Goal: Information Seeking & Learning: Learn about a topic

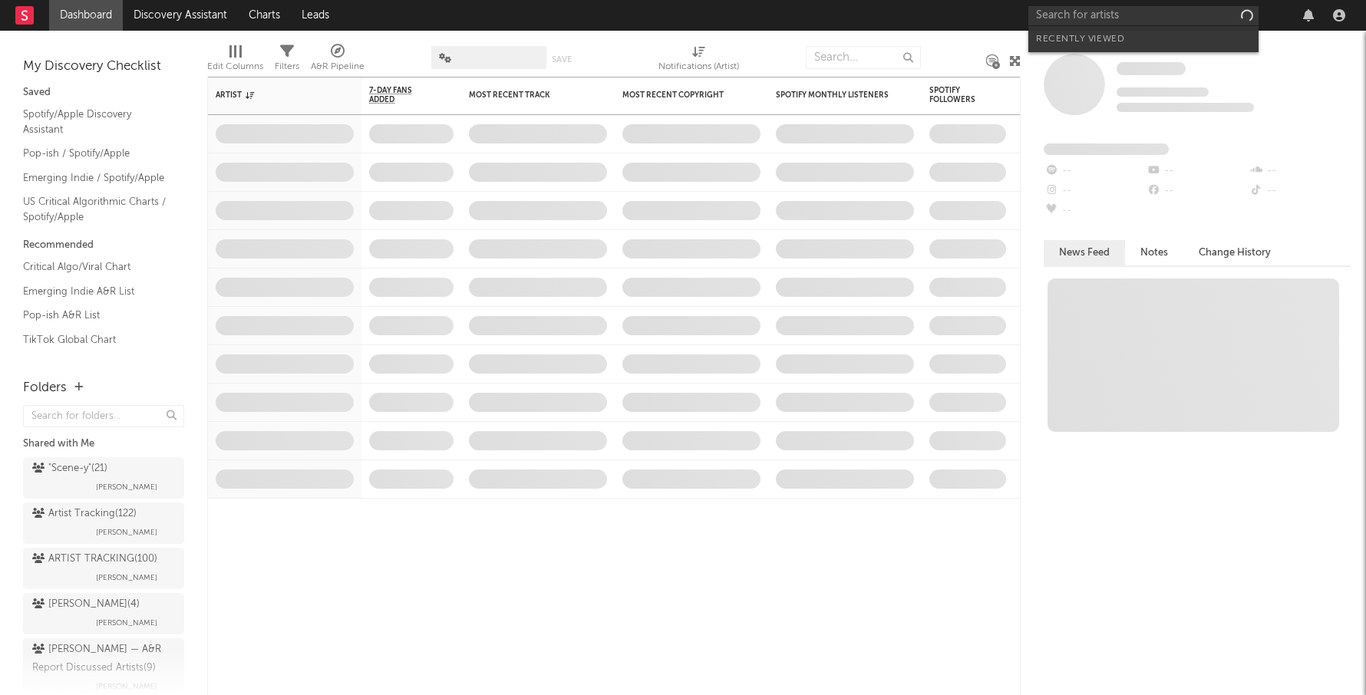
click at [1066, 14] on input "text" at bounding box center [1143, 15] width 230 height 19
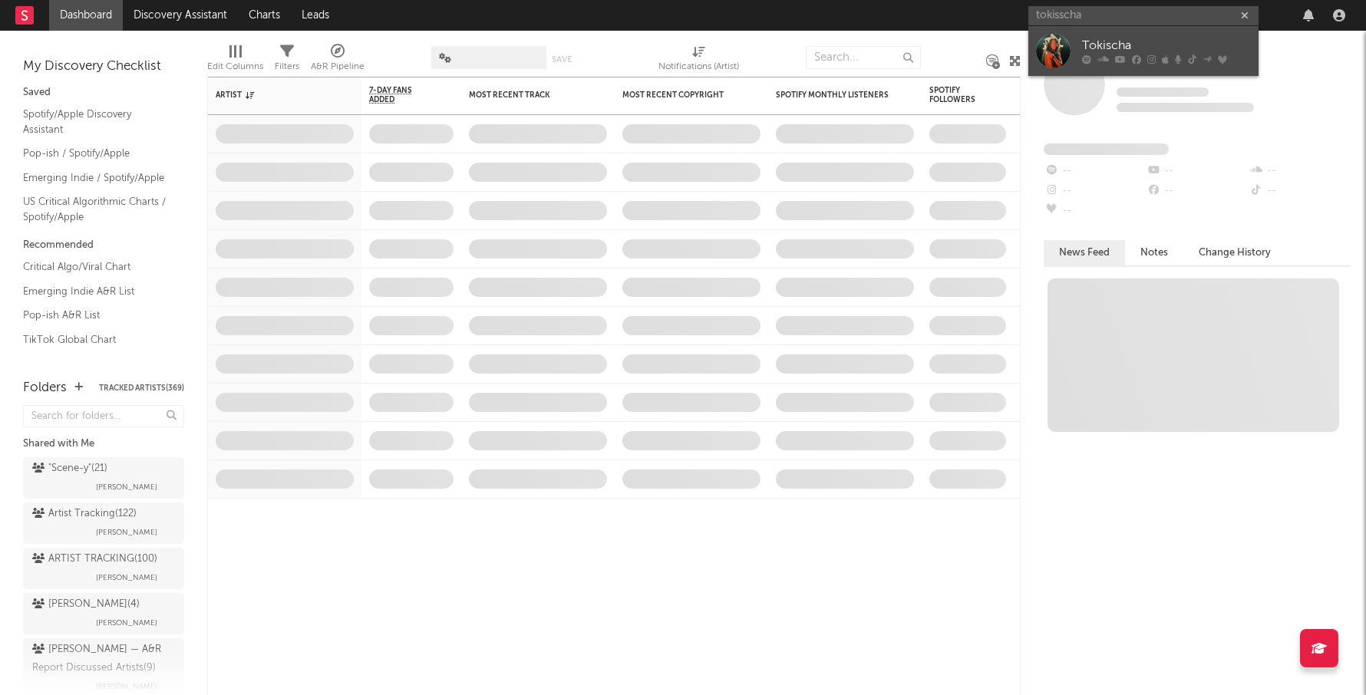
type input "tokisscha"
click at [1108, 40] on div "Tokischa" at bounding box center [1166, 46] width 169 height 18
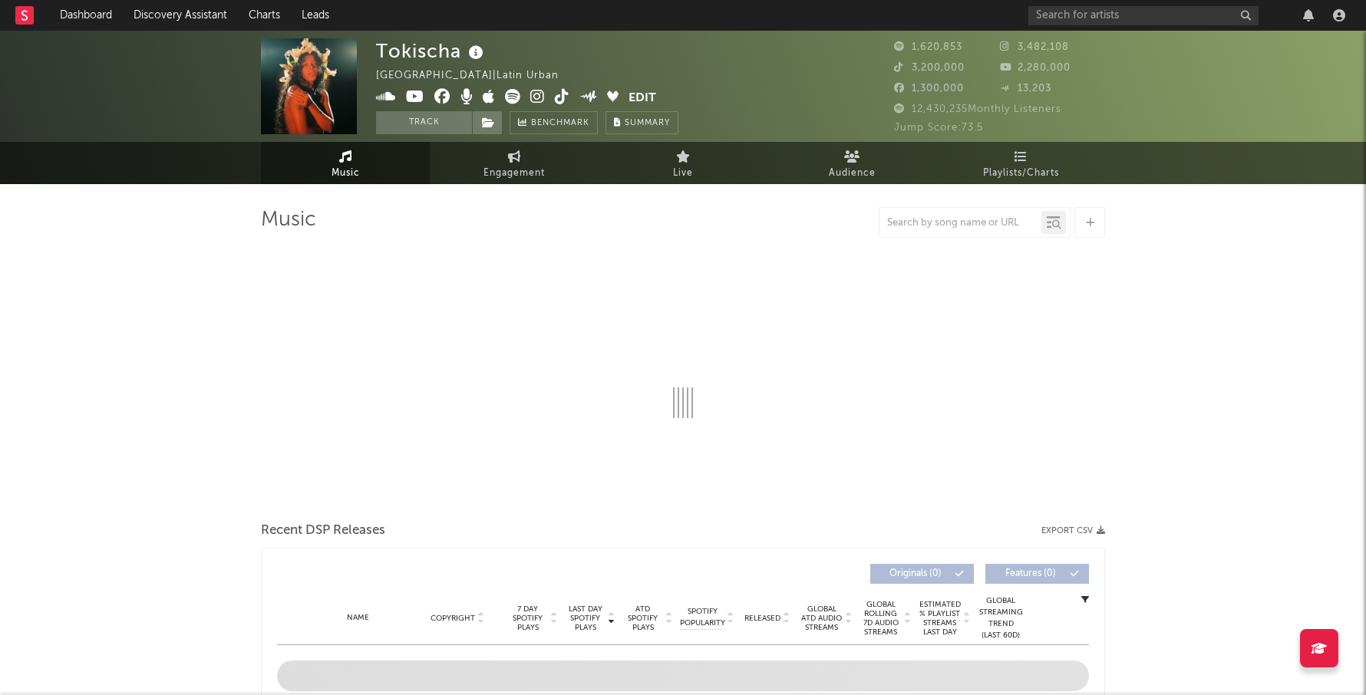
select select "6m"
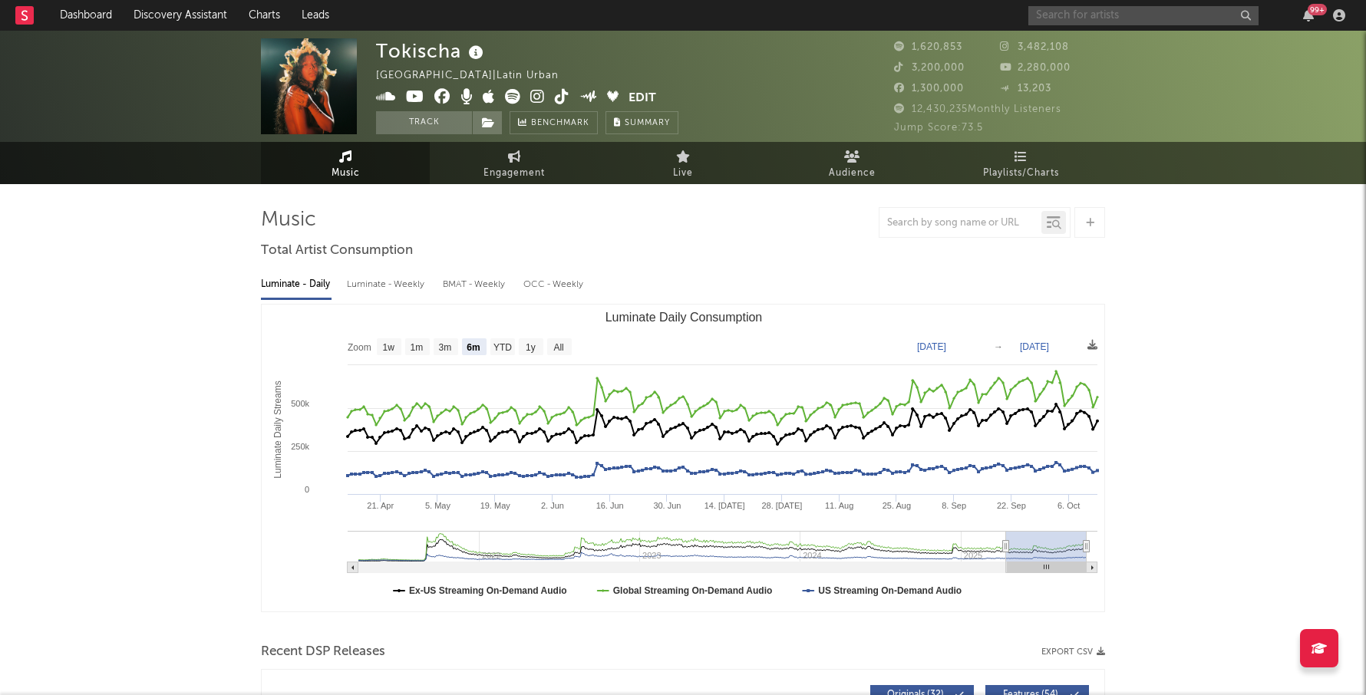
click at [1050, 14] on input "text" at bounding box center [1143, 15] width 230 height 19
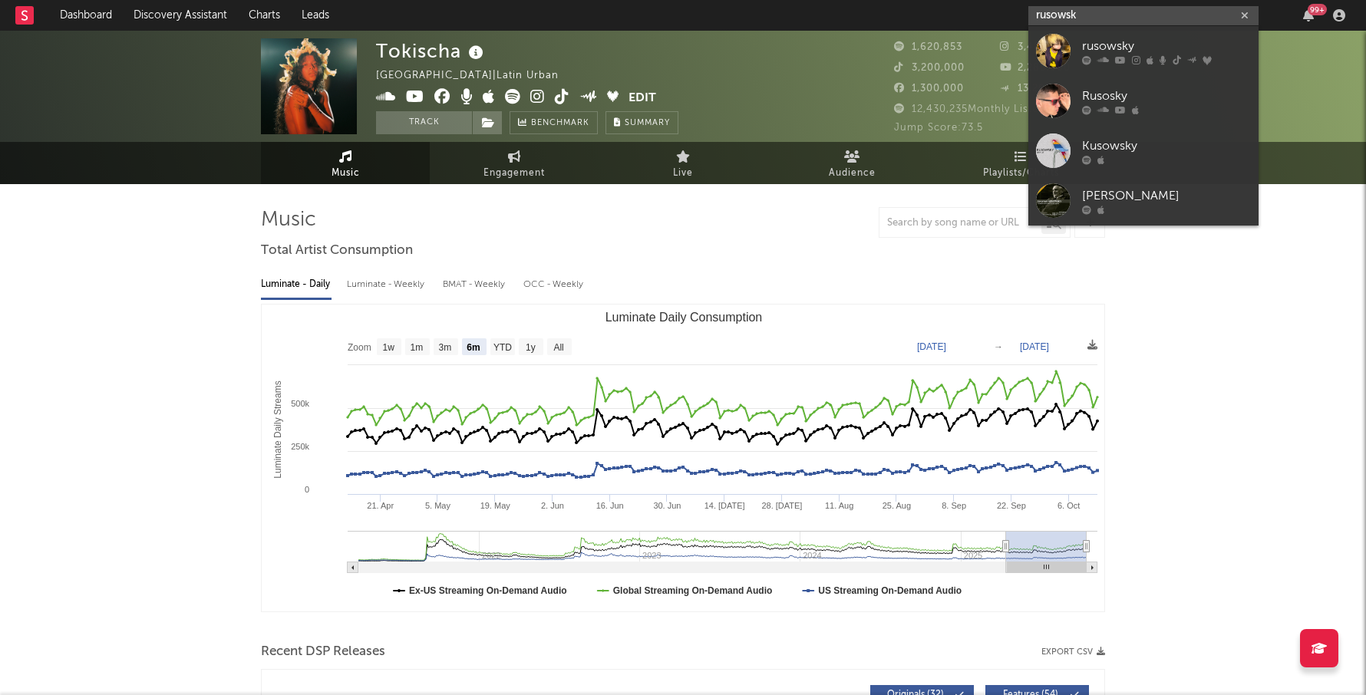
type input "rusowsk"
click at [1102, 41] on div "rusowsky" at bounding box center [1166, 46] width 169 height 18
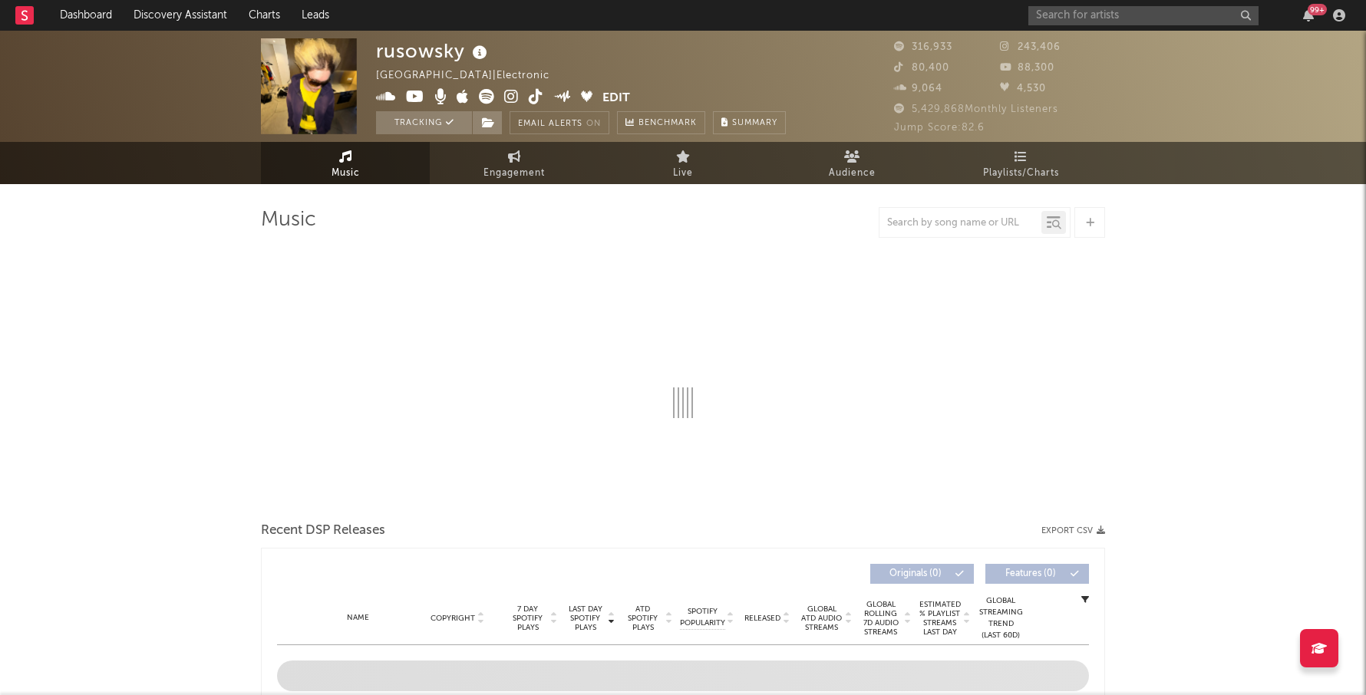
select select "6m"
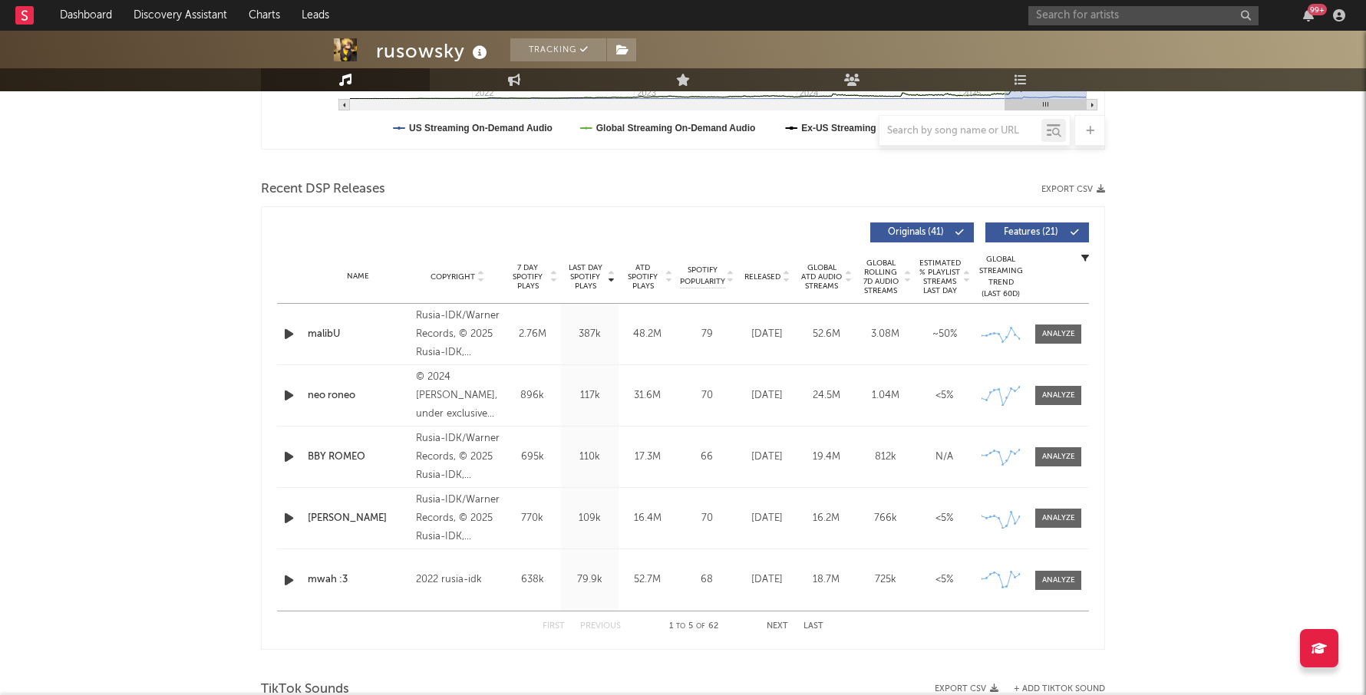
scroll to position [465, 0]
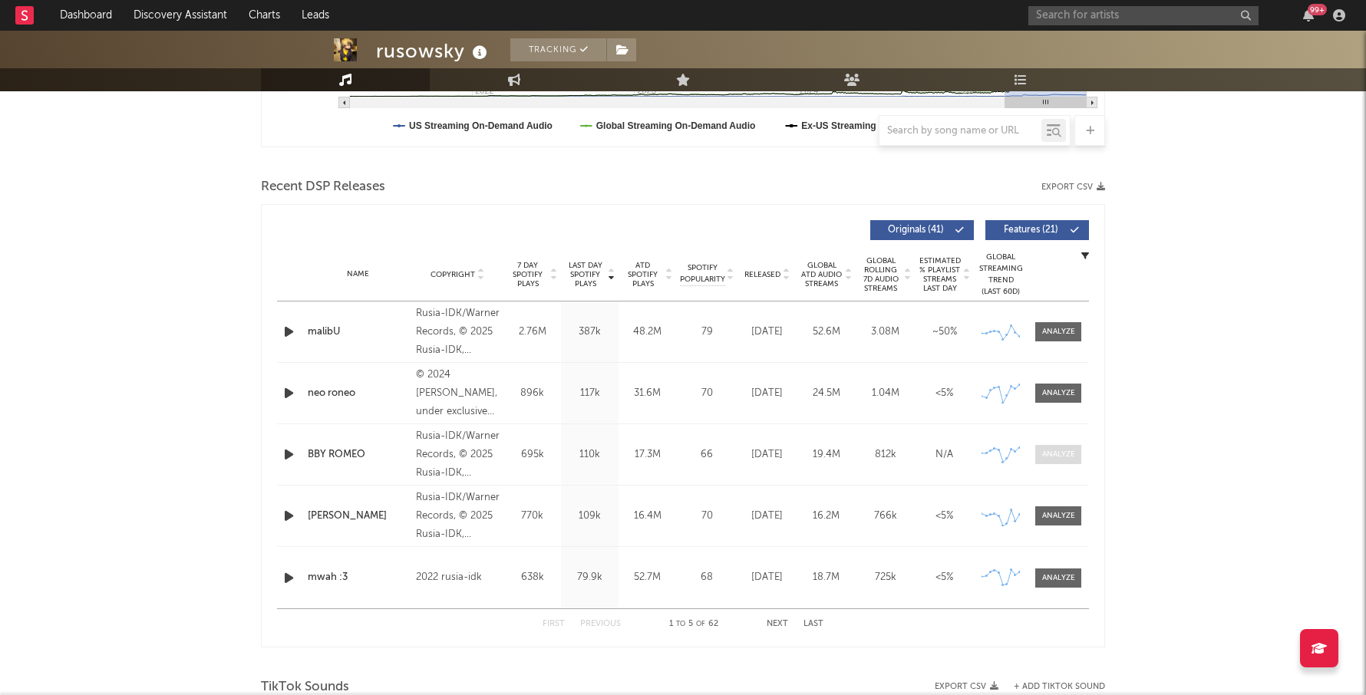
click at [1057, 456] on div at bounding box center [1058, 455] width 33 height 12
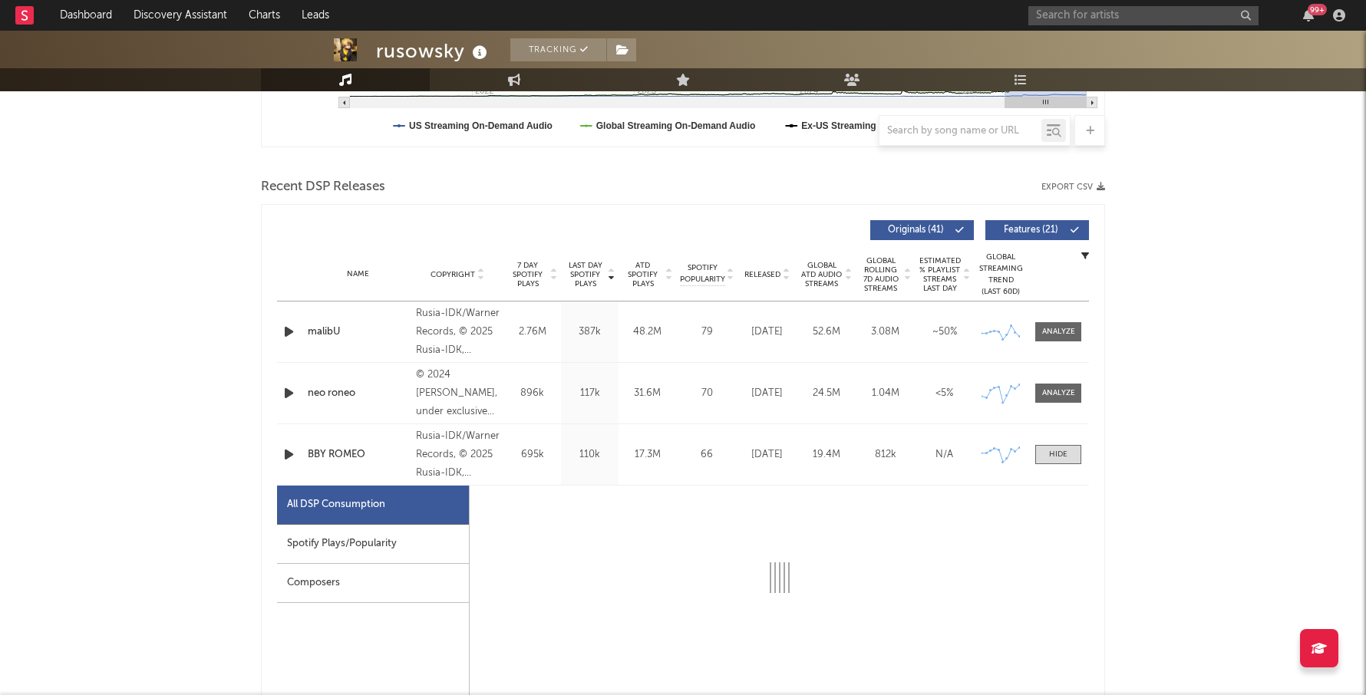
select select "1w"
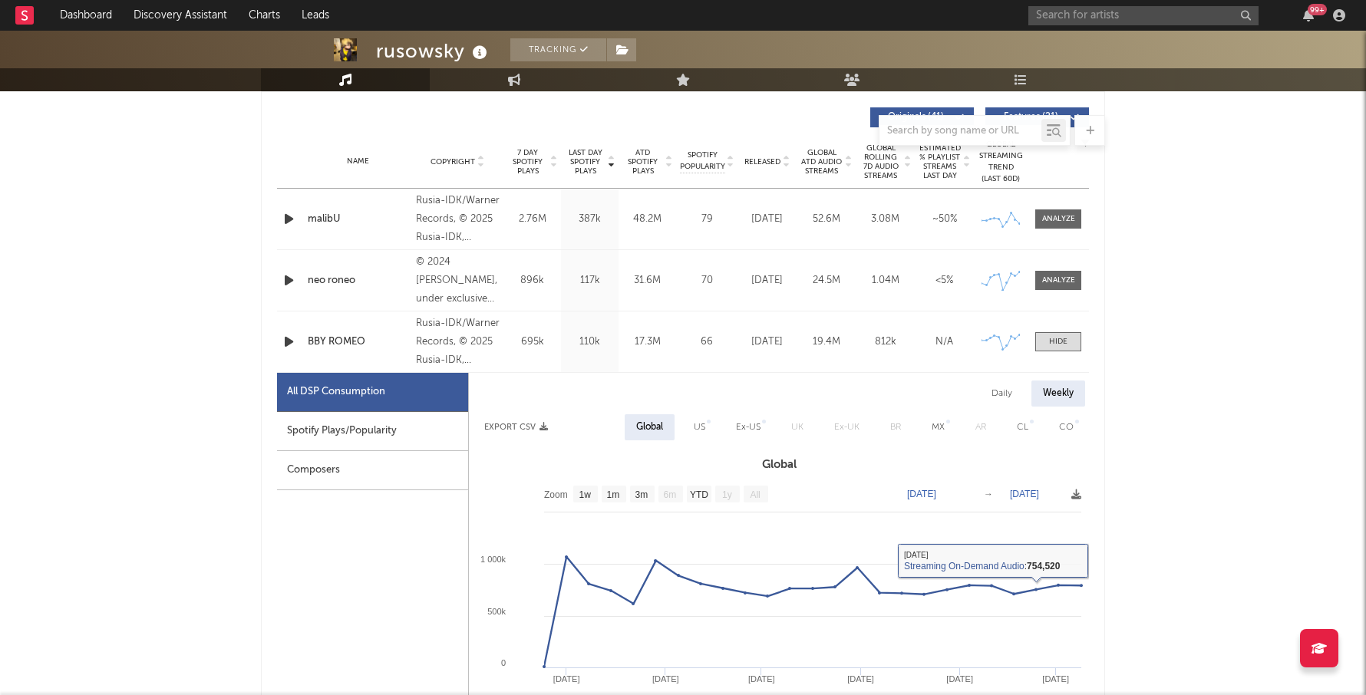
click at [1009, 388] on div "Daily" at bounding box center [1002, 394] width 44 height 26
select select "6m"
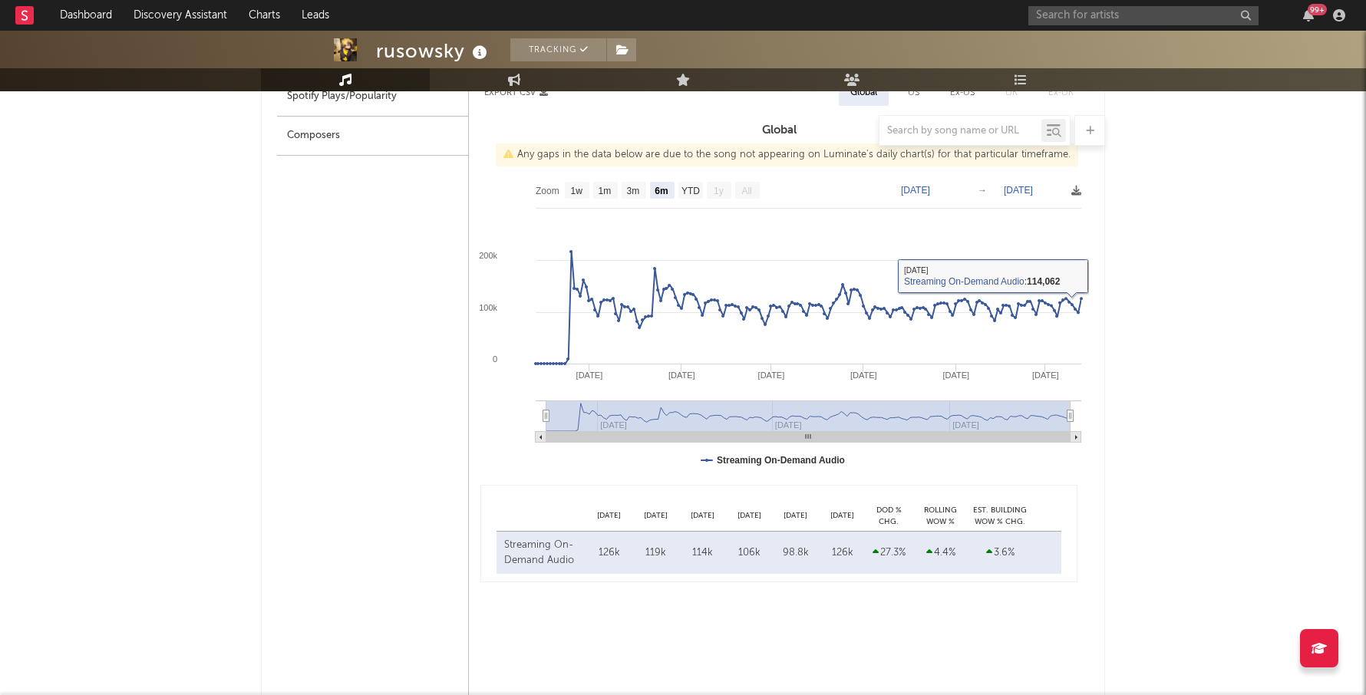
scroll to position [716, 0]
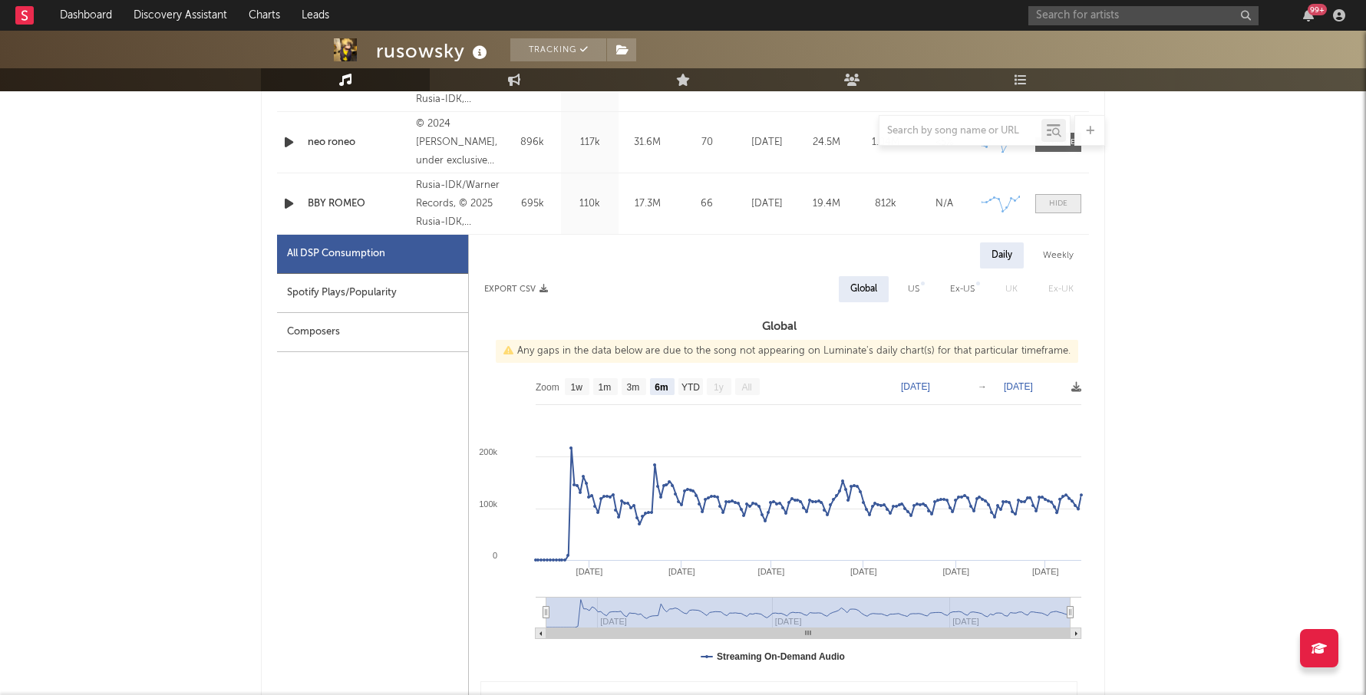
click at [1063, 195] on span at bounding box center [1058, 203] width 46 height 19
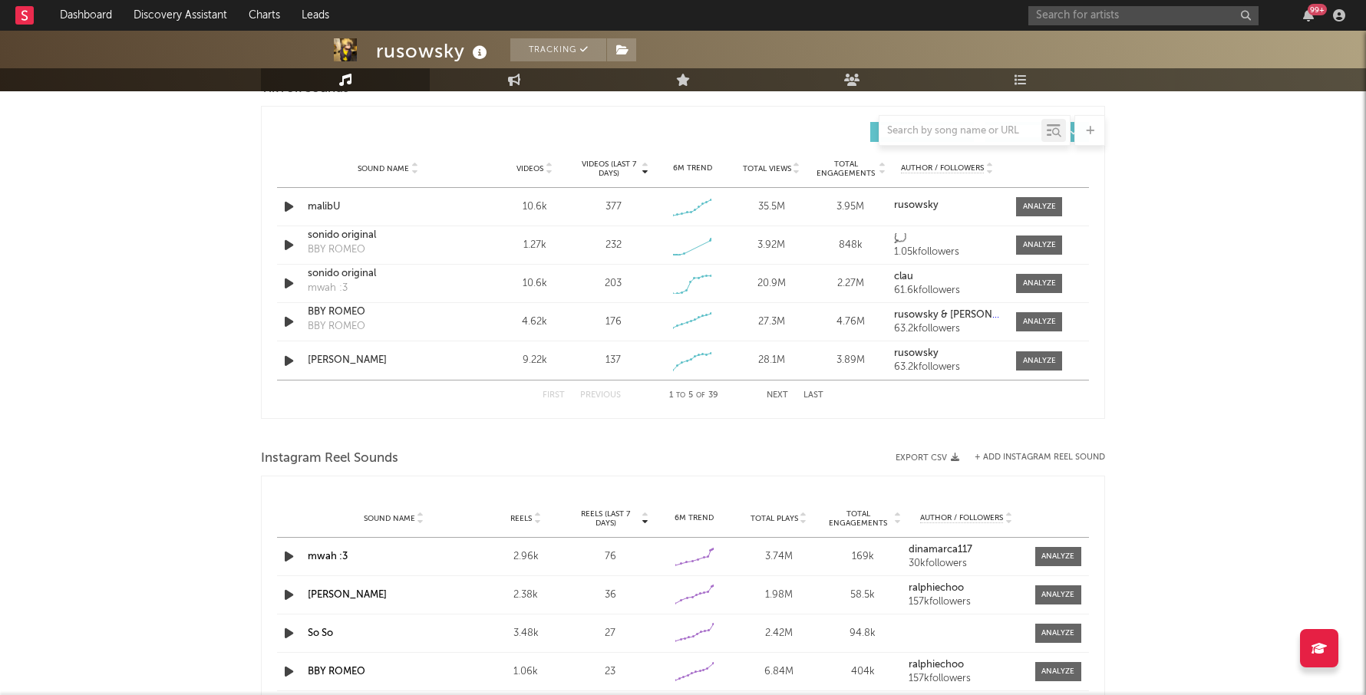
scroll to position [1397, 0]
